Goal: Transaction & Acquisition: Download file/media

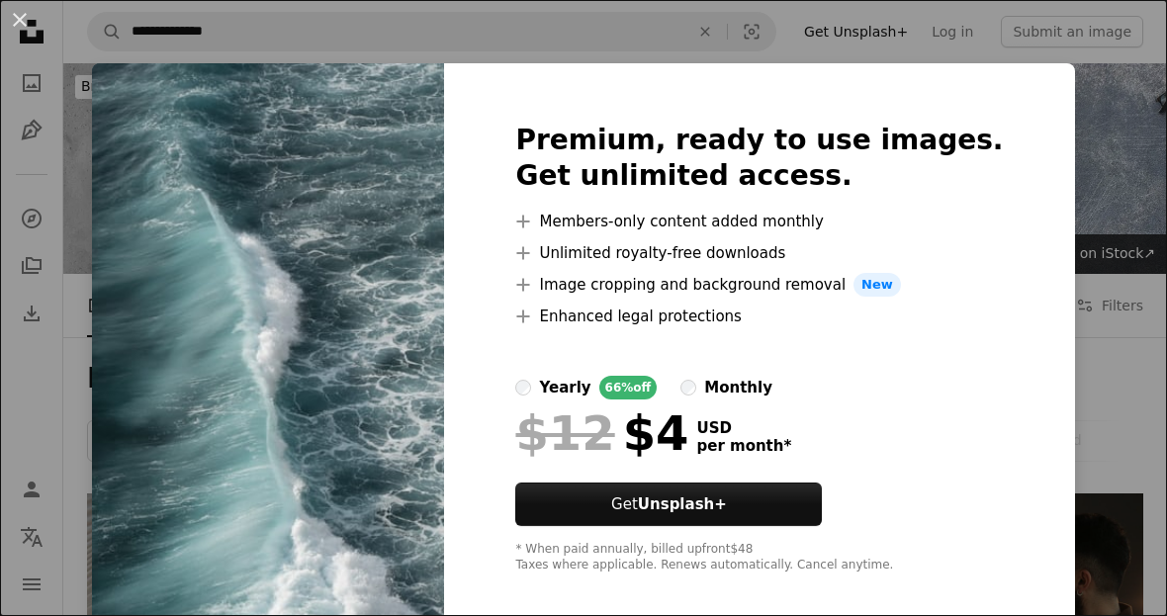
scroll to position [930, 0]
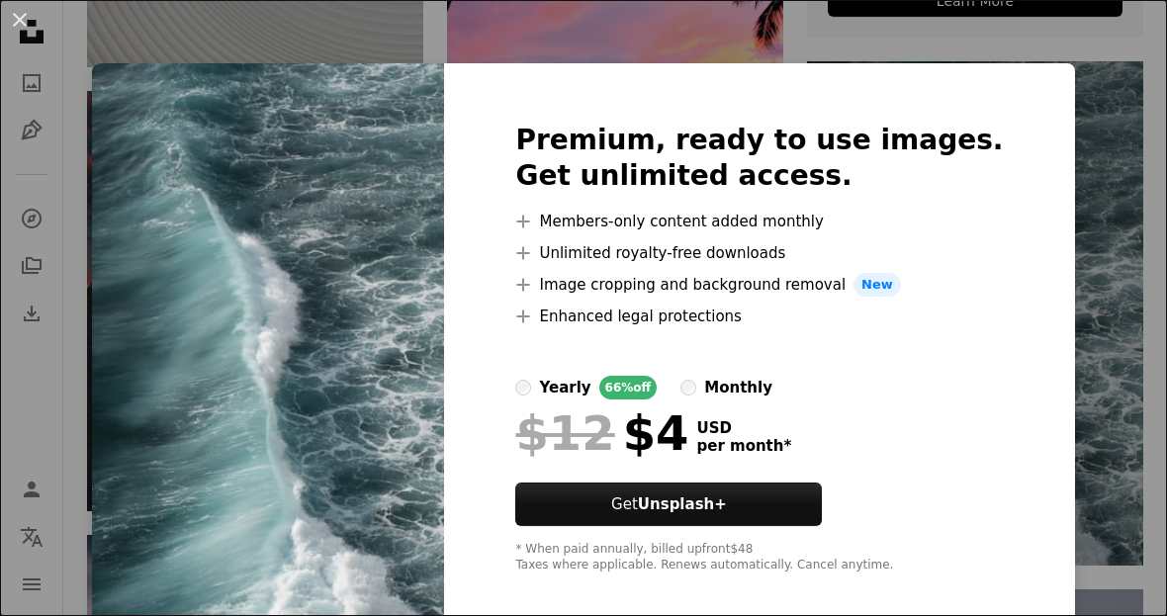
click at [742, 399] on label "monthly" at bounding box center [726, 388] width 92 height 24
click at [740, 399] on label "monthly" at bounding box center [726, 388] width 92 height 24
click at [1027, 91] on div "An X shape Premium, ready to use images. Get unlimited access. A plus sign Memb…" at bounding box center [583, 308] width 1167 height 616
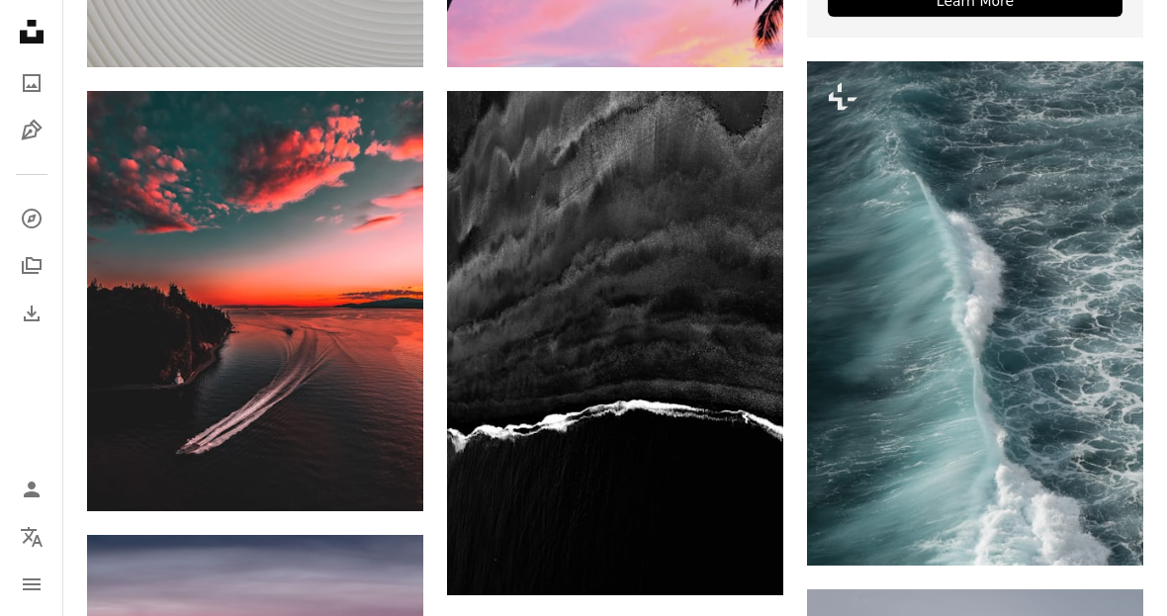
click at [1062, 82] on button "A heart" at bounding box center [1056, 97] width 40 height 32
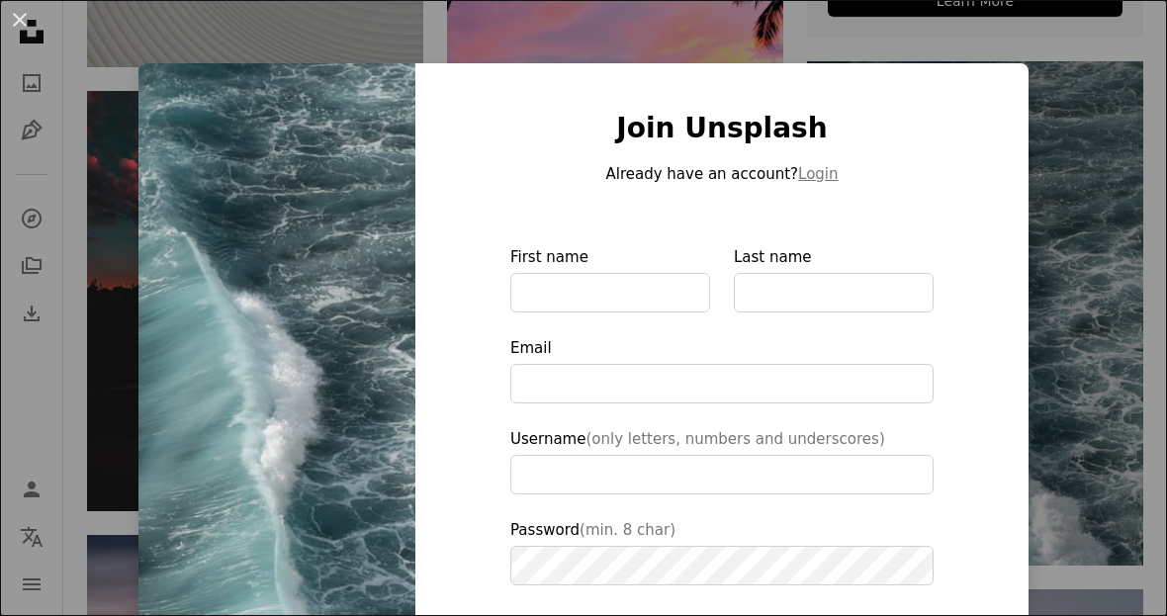
click at [1076, 118] on div "An X shape Join Unsplash Already have an account? Login First name Last name Em…" at bounding box center [583, 308] width 1167 height 616
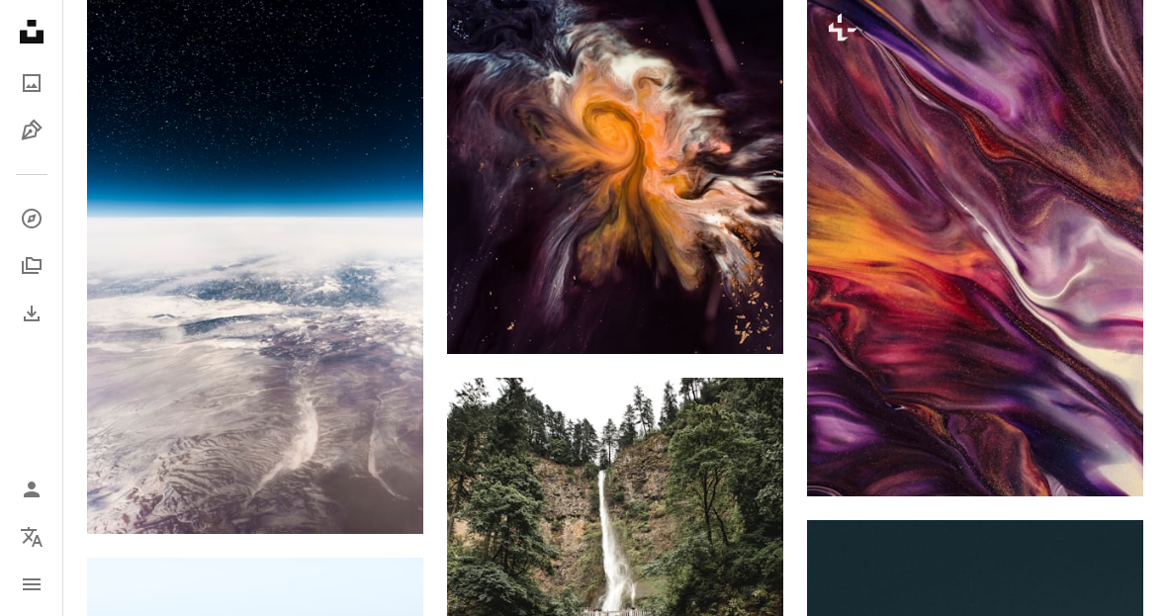
scroll to position [3193, 0]
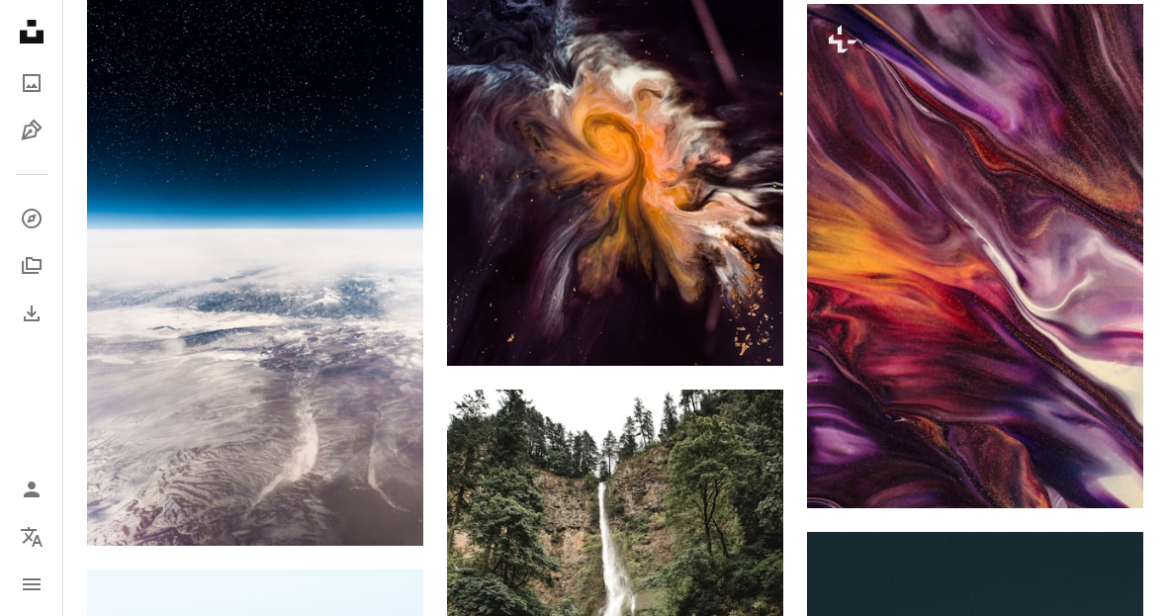
click at [1099, 36] on icon "Add to Collection" at bounding box center [1102, 39] width 13 height 13
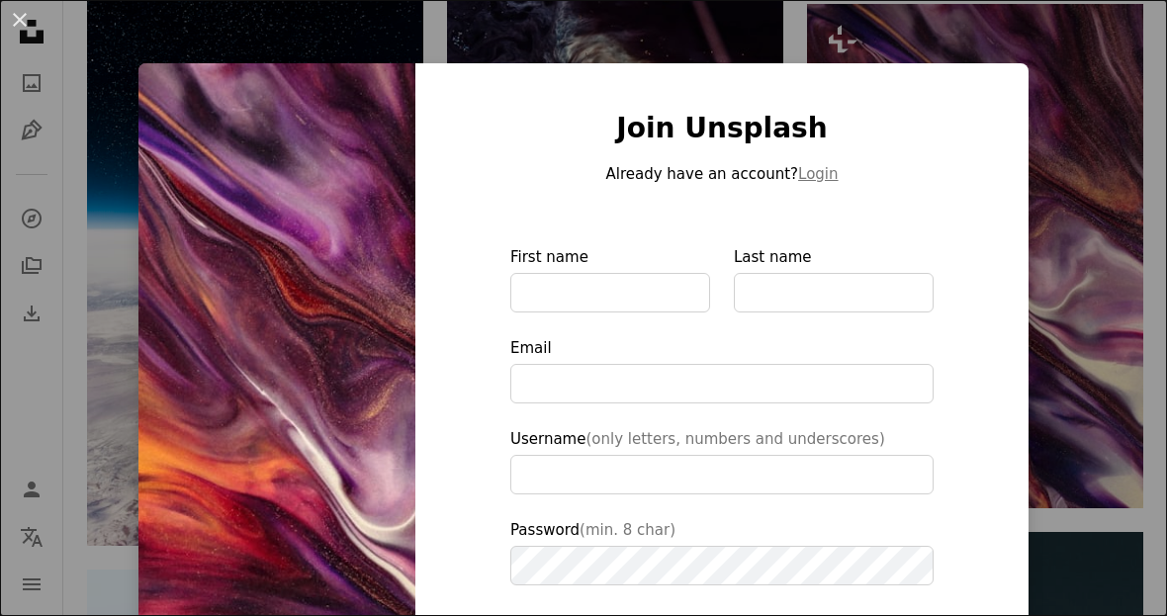
click at [1078, 303] on div "An X shape Join Unsplash Already have an account? Login First name Last name Em…" at bounding box center [583, 308] width 1167 height 616
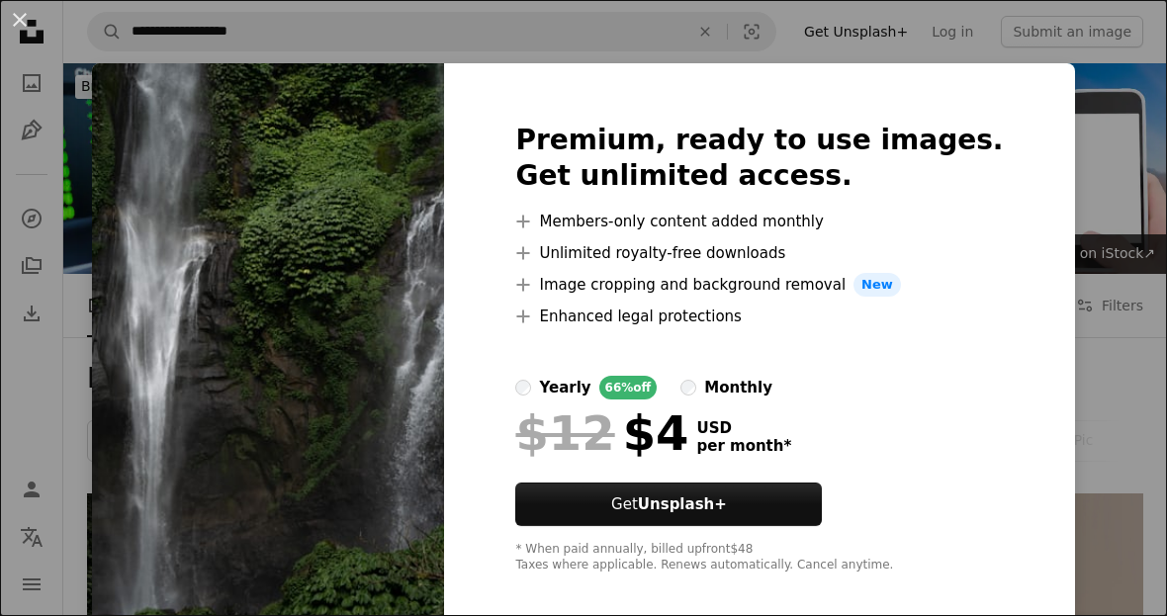
scroll to position [447, 0]
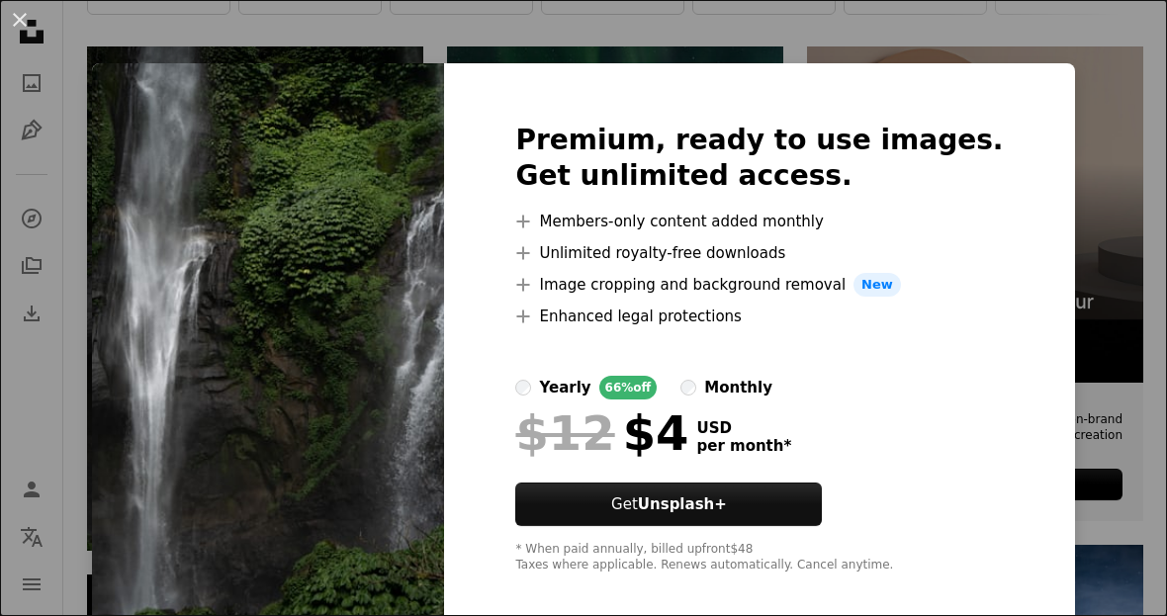
click at [1060, 77] on div "An X shape Premium, ready to use images. Get unlimited access. A plus sign Memb…" at bounding box center [583, 308] width 1167 height 616
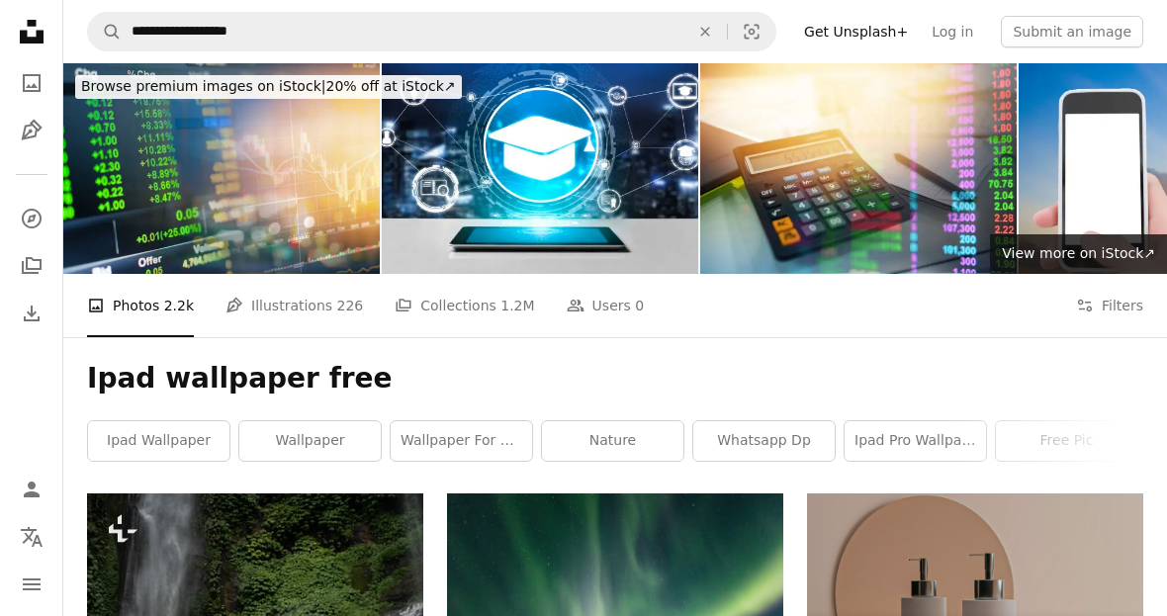
click at [956, 34] on link "Log in" at bounding box center [951, 32] width 65 height 32
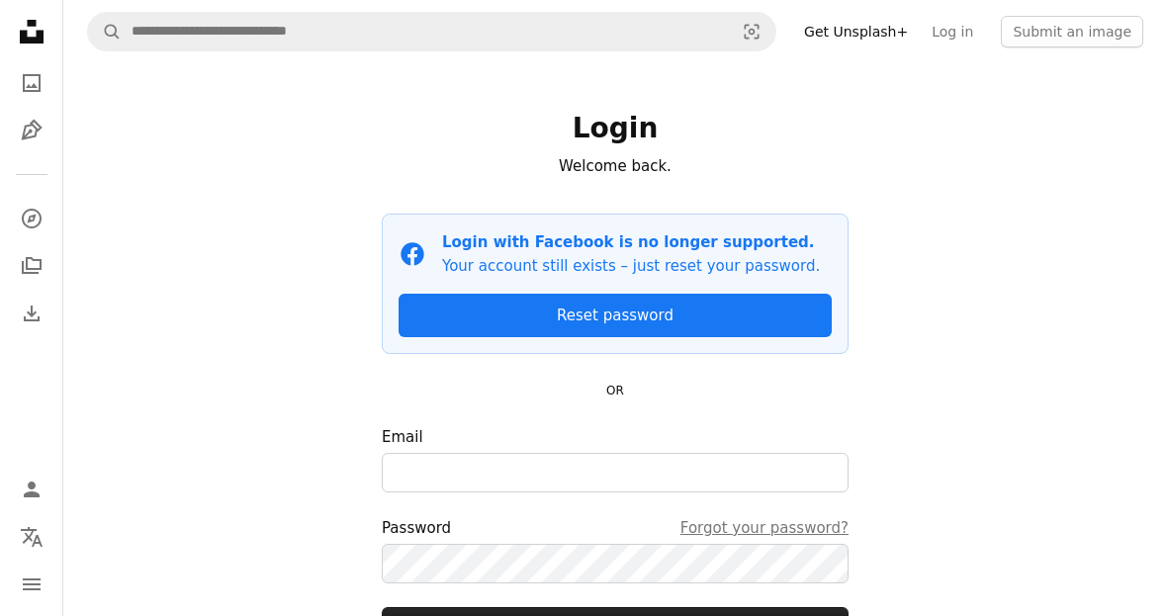
scroll to position [32, 0]
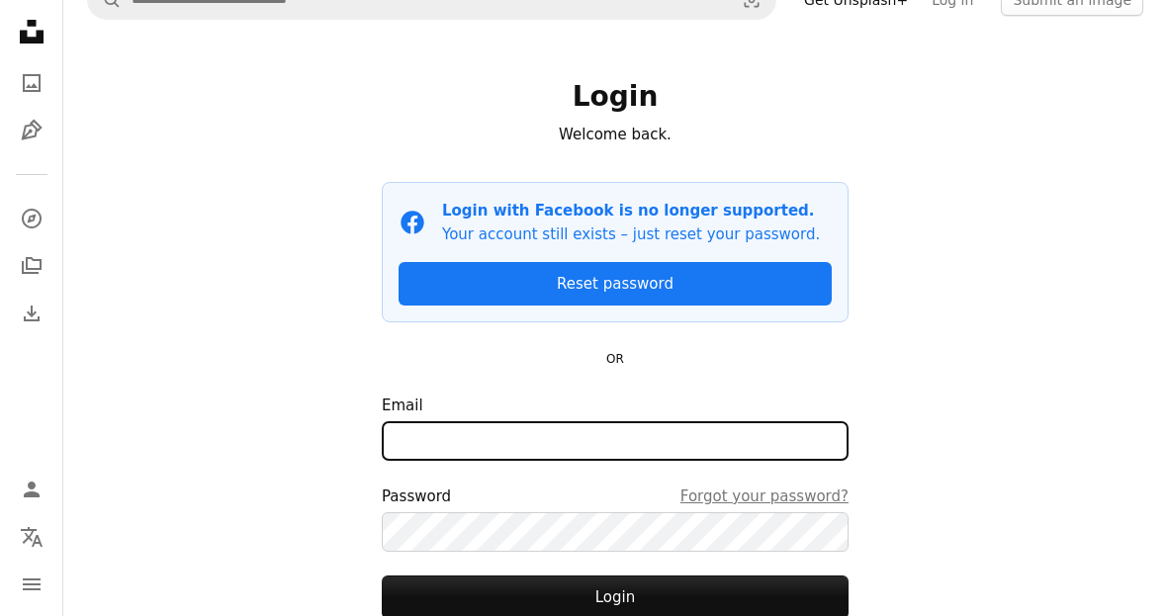
click at [622, 428] on input "Email" at bounding box center [615, 441] width 467 height 40
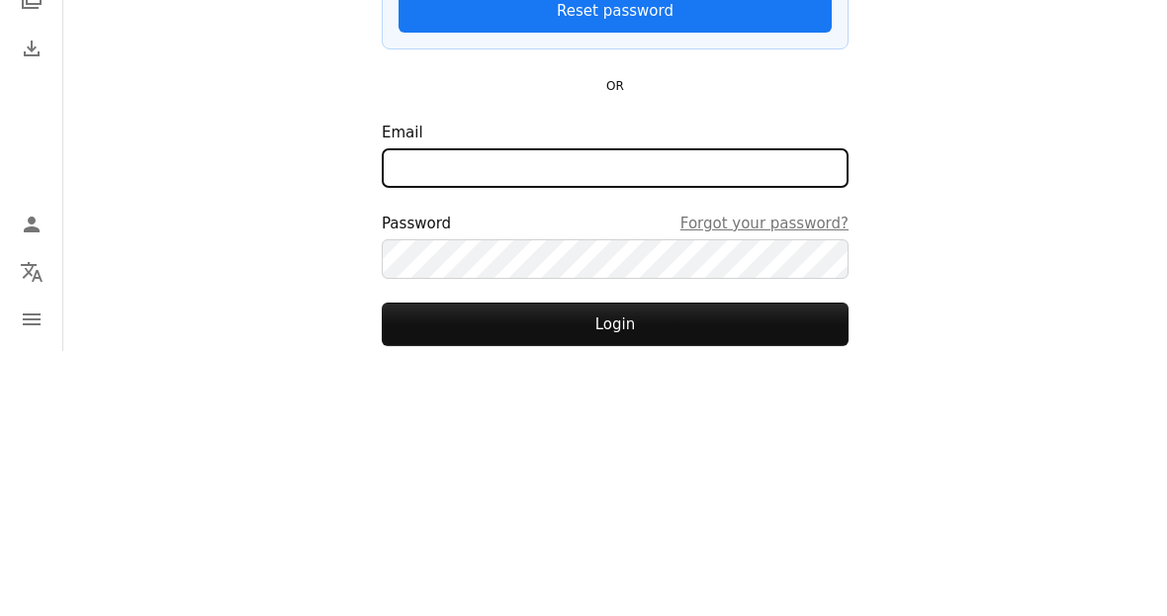
scroll to position [41, 0]
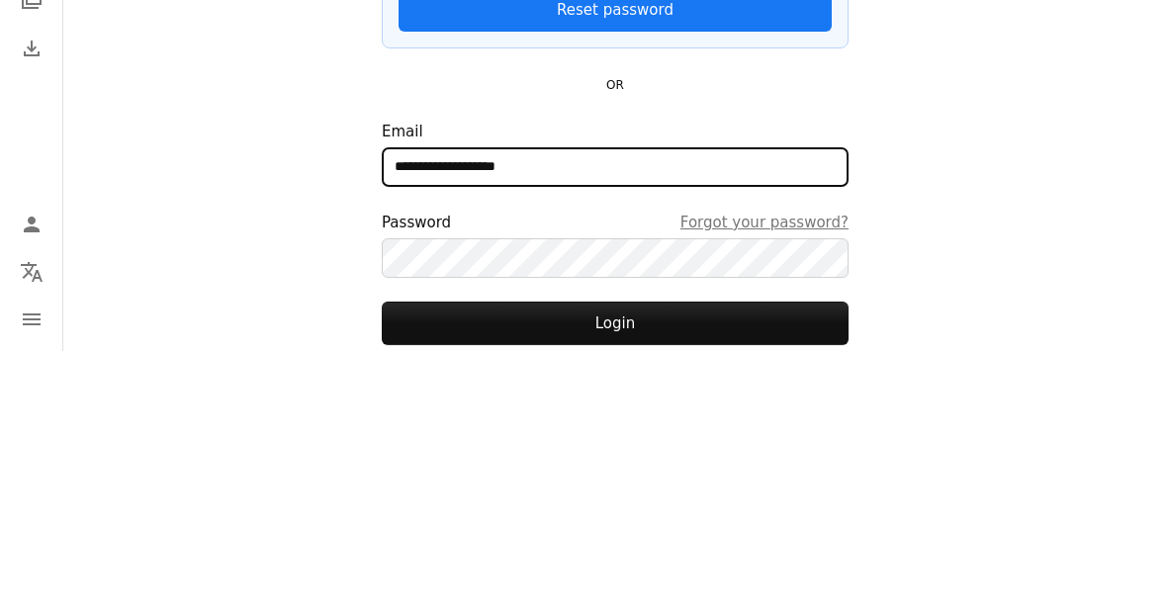
type input "**********"
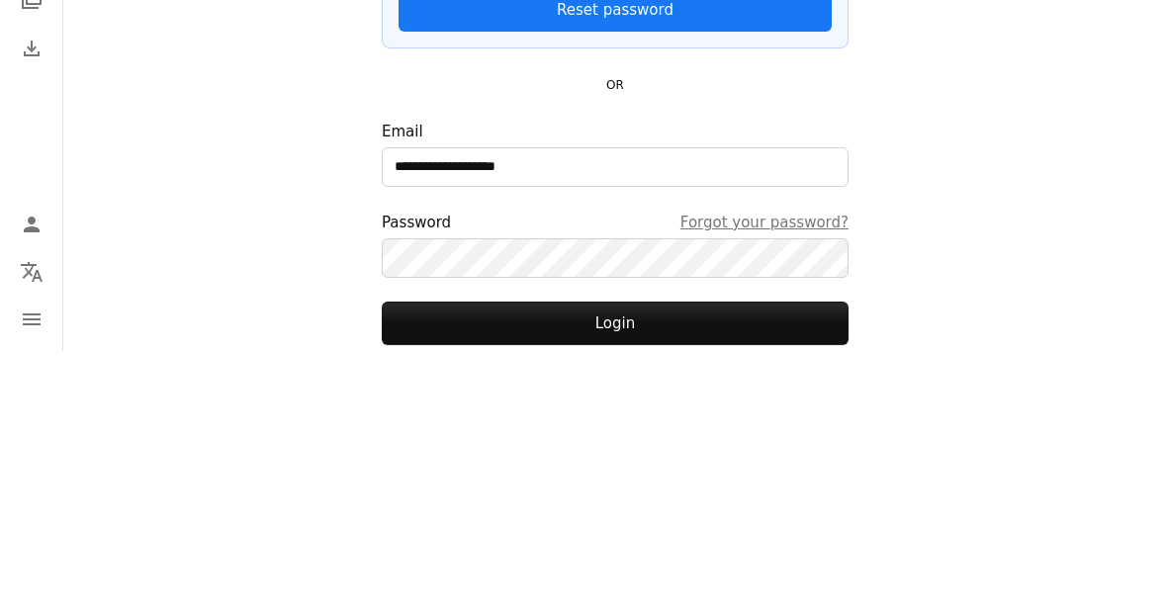
click at [727, 567] on button "Login" at bounding box center [615, 589] width 467 height 44
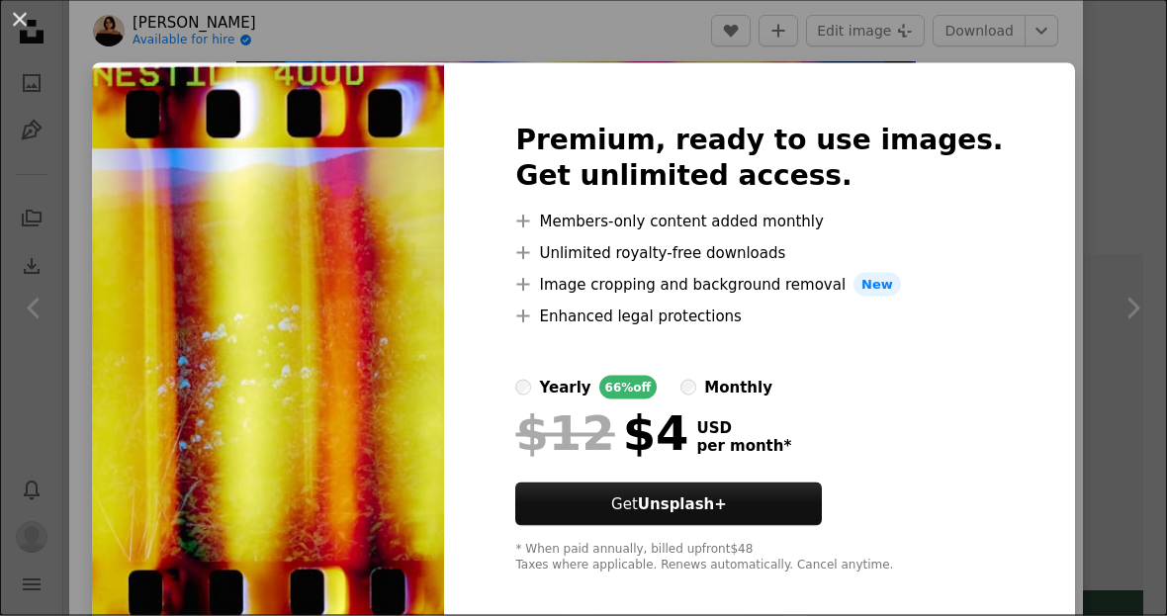
scroll to position [509, 0]
click at [1066, 326] on div "An X shape Premium, ready to use images. Get unlimited access. A plus sign Memb…" at bounding box center [583, 308] width 1167 height 616
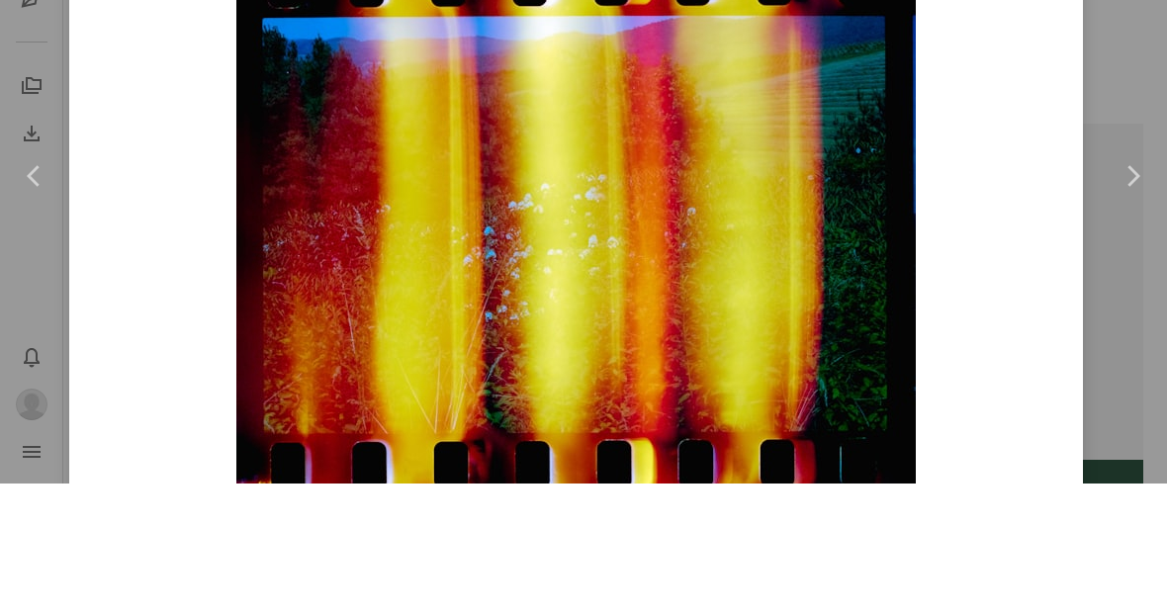
scroll to position [23, 0]
click at [1139, 366] on link "Chevron right" at bounding box center [1131, 309] width 69 height 190
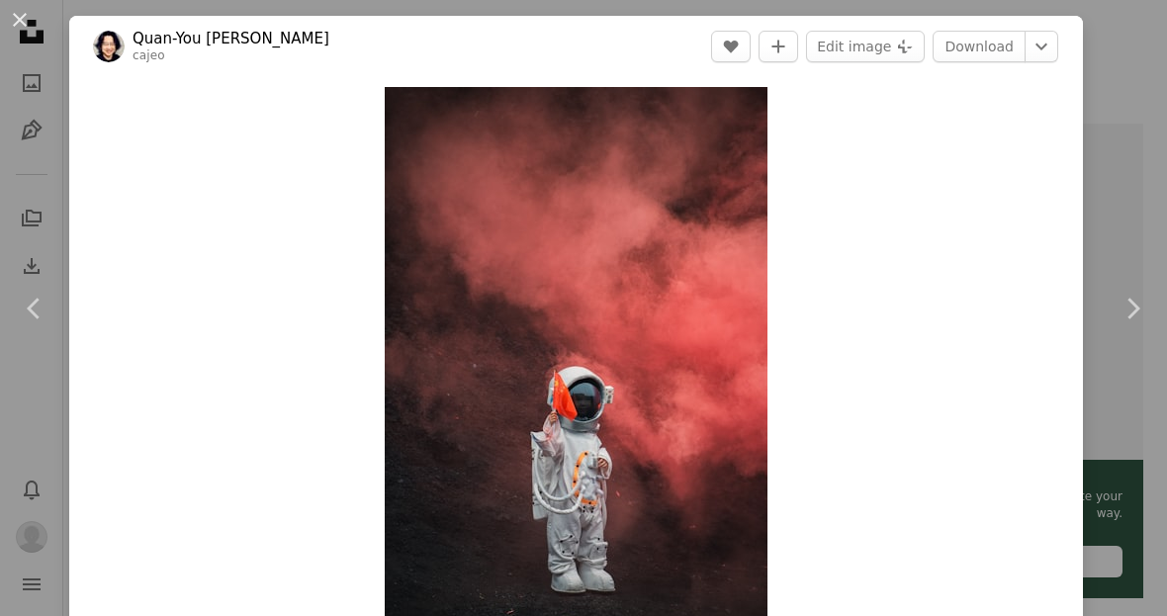
click at [1130, 324] on icon "Chevron right" at bounding box center [1132, 309] width 32 height 32
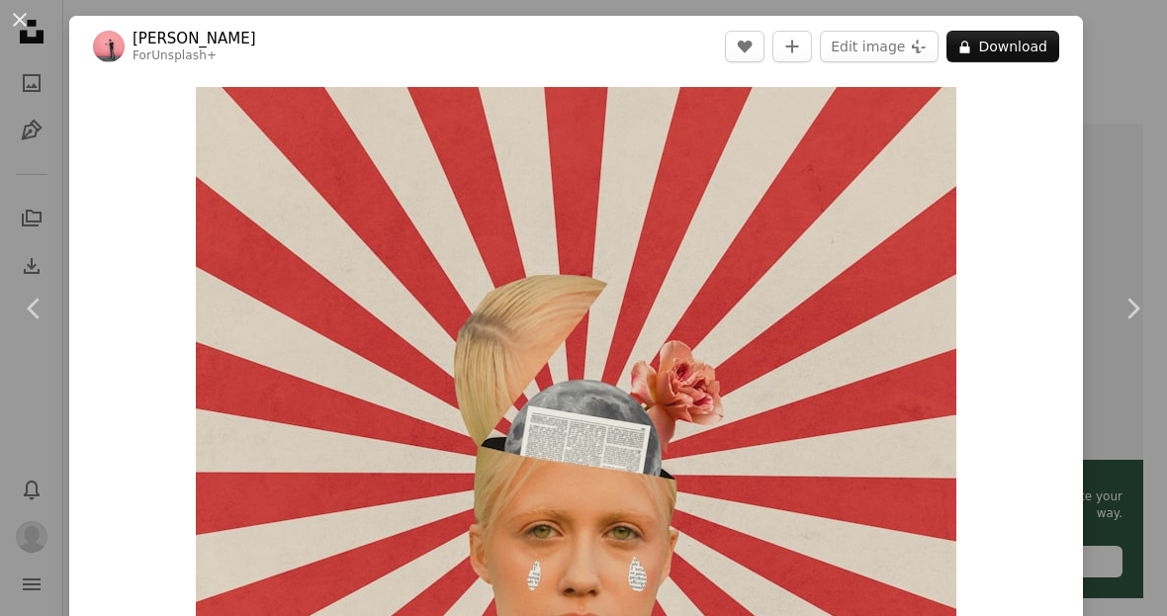
click at [1125, 324] on icon "Chevron right" at bounding box center [1132, 309] width 32 height 32
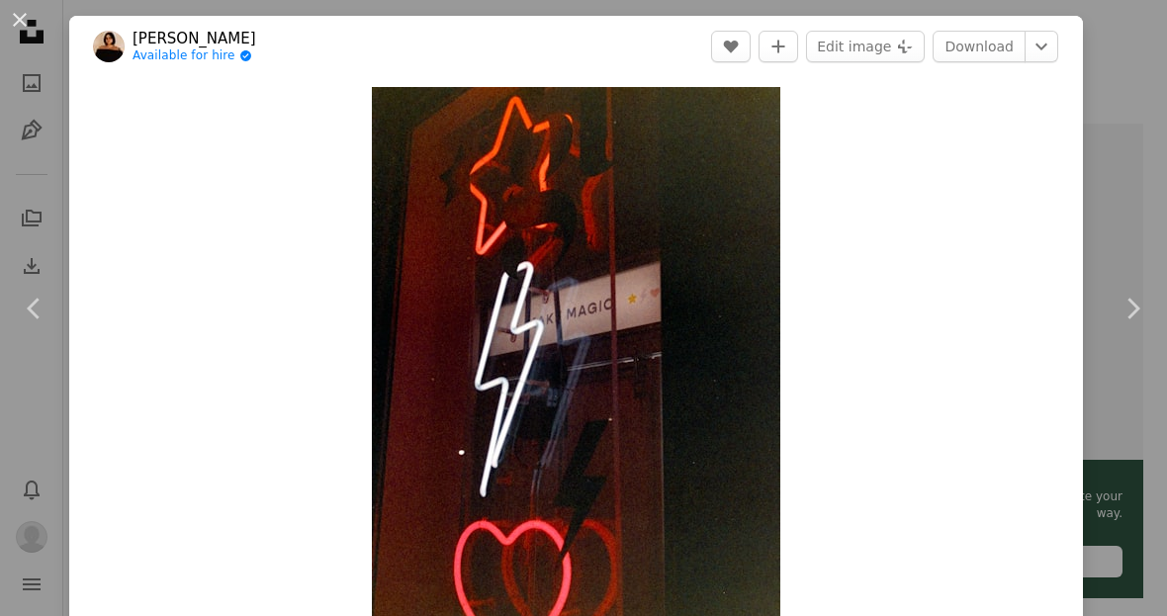
click at [1123, 324] on icon "Chevron right" at bounding box center [1132, 309] width 32 height 32
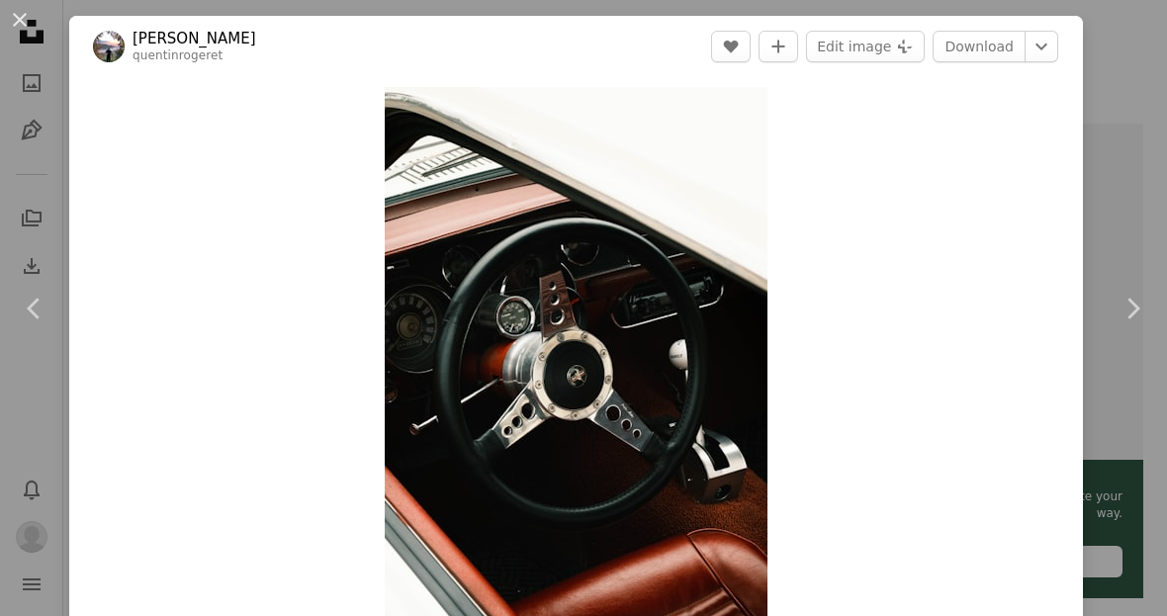
click at [1119, 324] on icon "Chevron right" at bounding box center [1132, 309] width 32 height 32
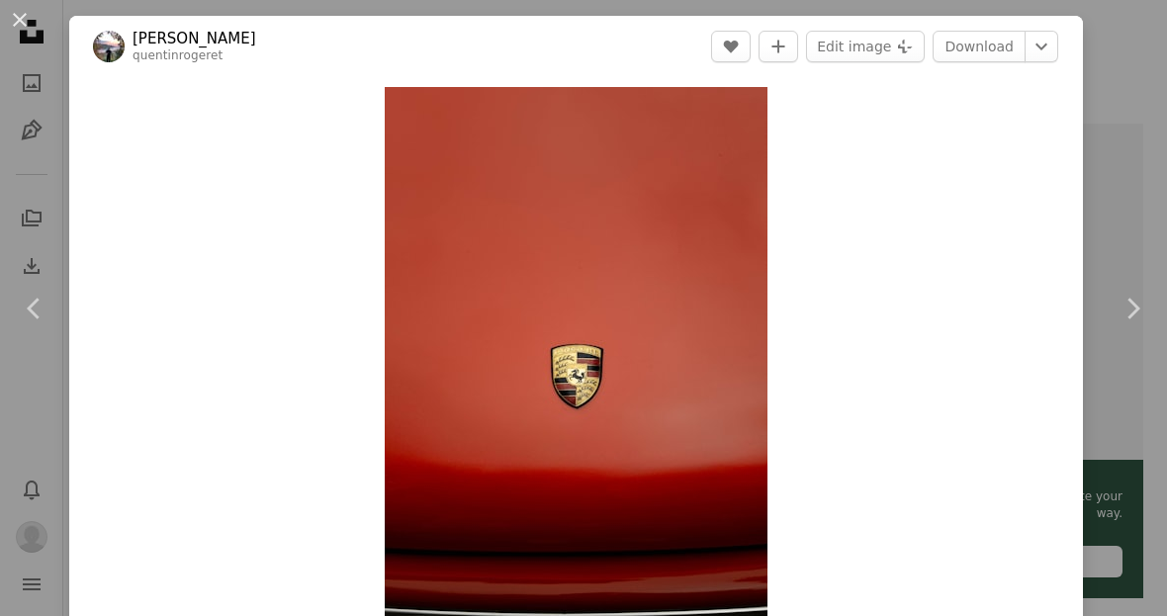
click at [36, 400] on link "Chevron left" at bounding box center [34, 309] width 69 height 190
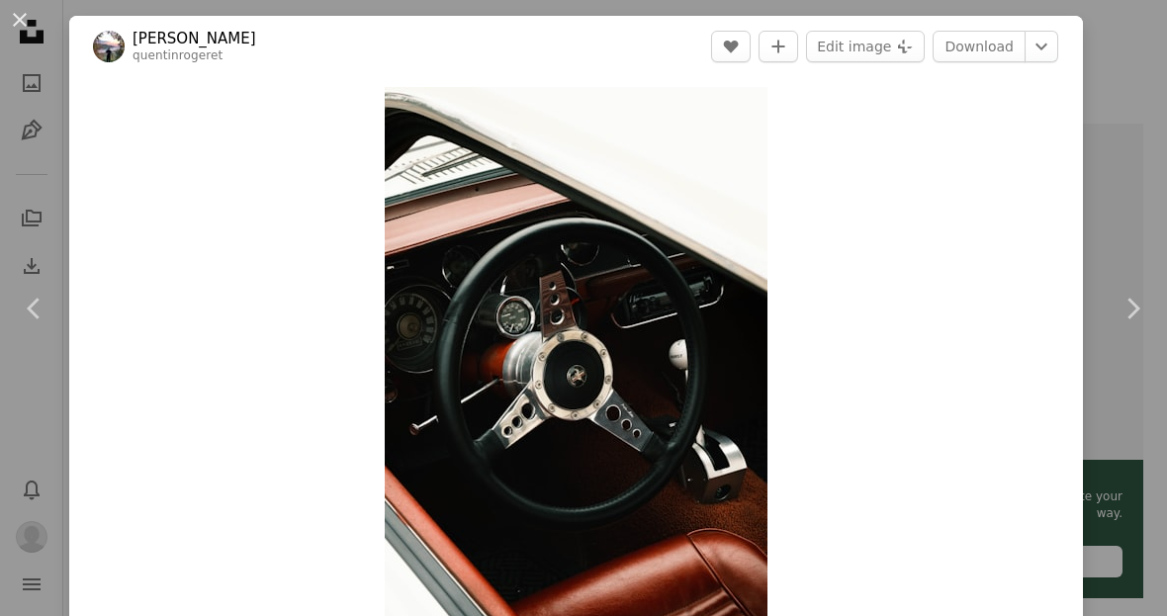
click at [1120, 324] on icon "Chevron right" at bounding box center [1132, 309] width 32 height 32
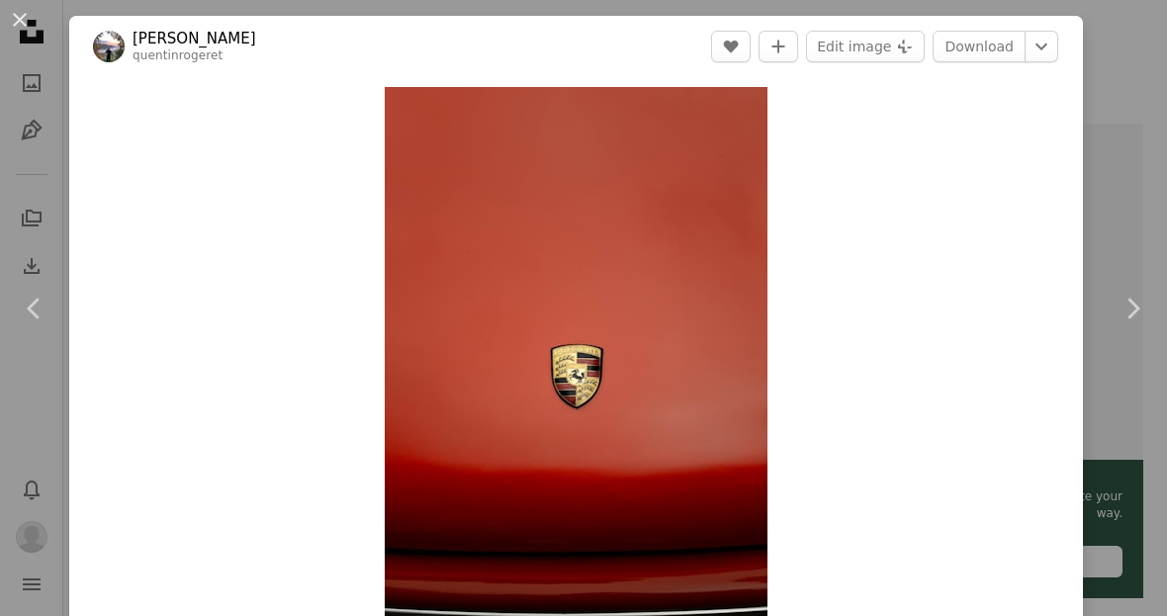
click at [1124, 324] on icon "Chevron right" at bounding box center [1132, 309] width 32 height 32
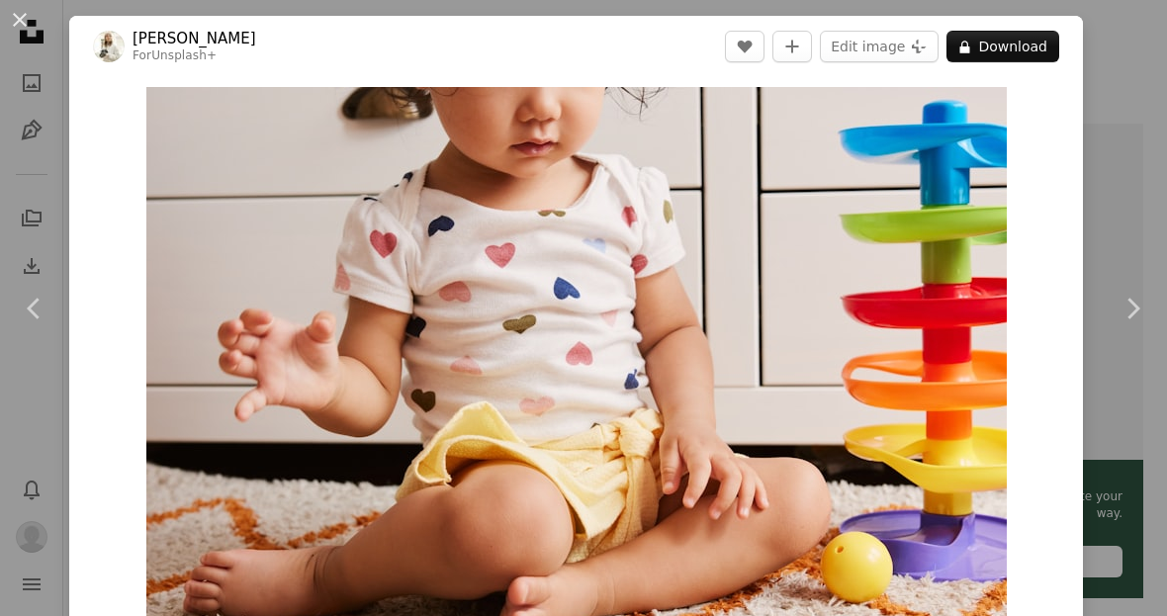
click at [1131, 215] on div "An X shape Chevron left Chevron right Natalia Blauth For Unsplash+ A heart A pl…" at bounding box center [583, 308] width 1167 height 616
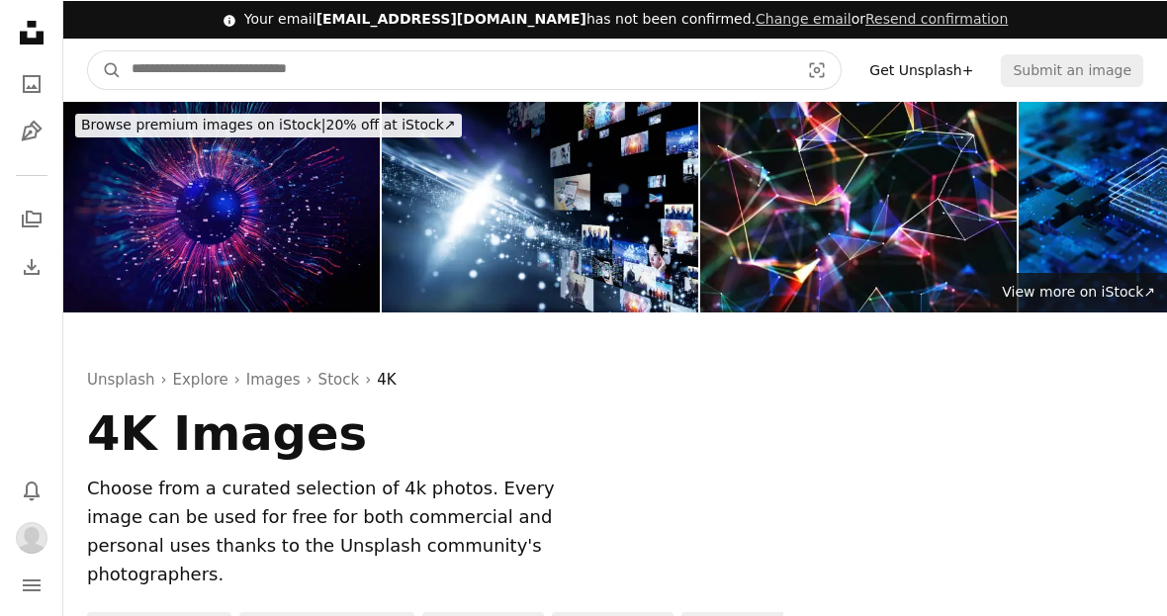
click at [204, 60] on input "Find visuals sitewide" at bounding box center [457, 69] width 671 height 38
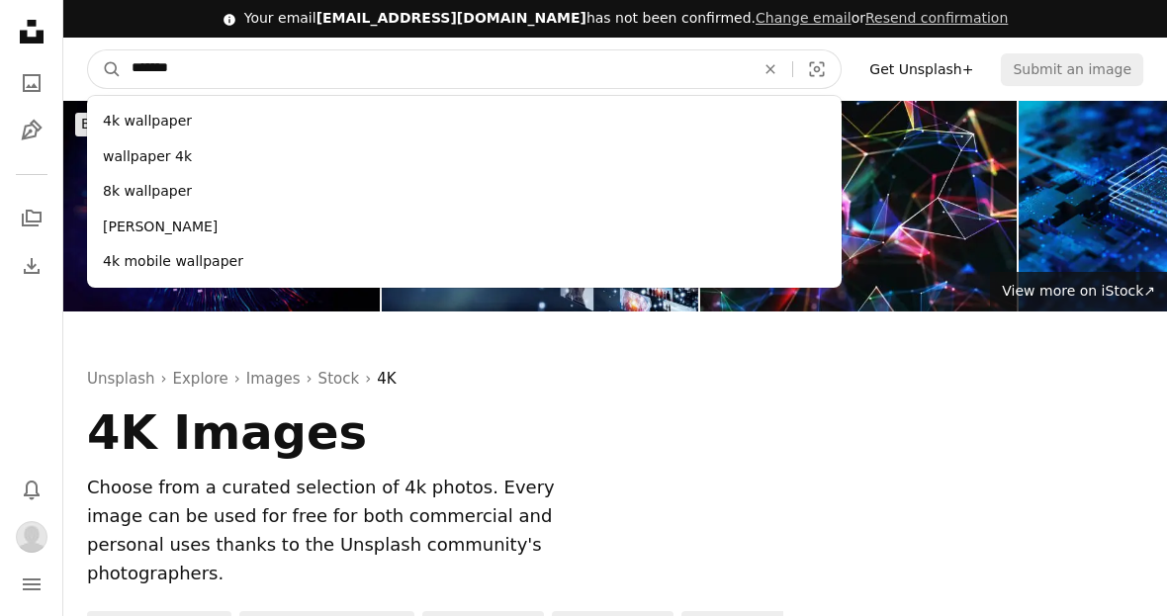
type input "*******"
click at [105, 68] on button "A magnifying glass" at bounding box center [105, 69] width 34 height 38
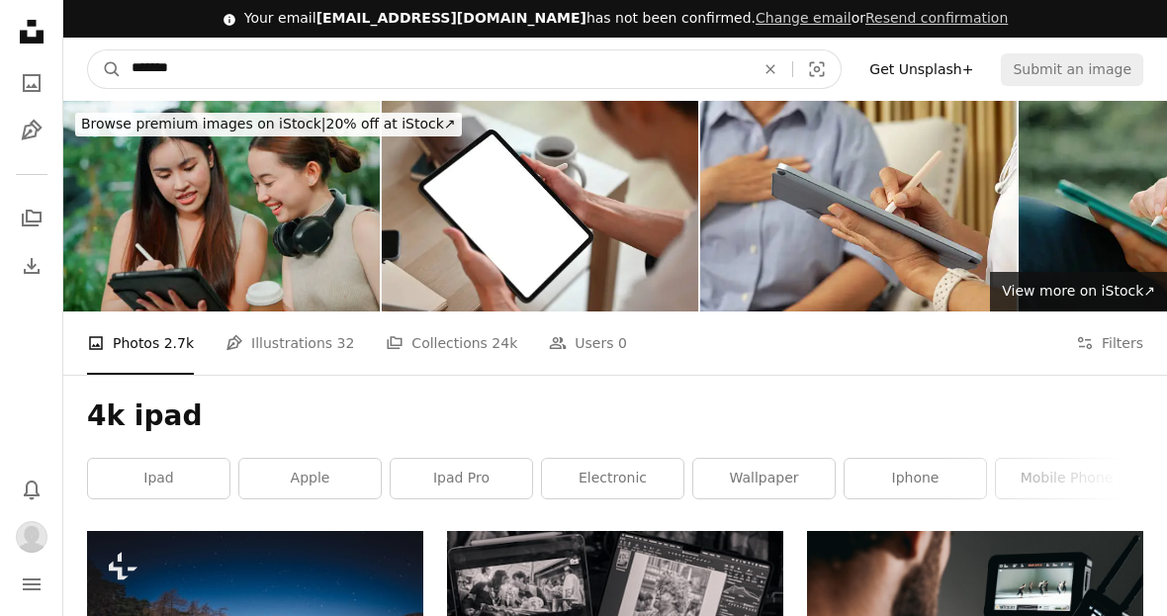
click at [216, 63] on input "*******" at bounding box center [435, 69] width 627 height 38
type input "**********"
click at [105, 68] on button "A magnifying glass" at bounding box center [105, 69] width 34 height 38
